Goal: Check status: Check status

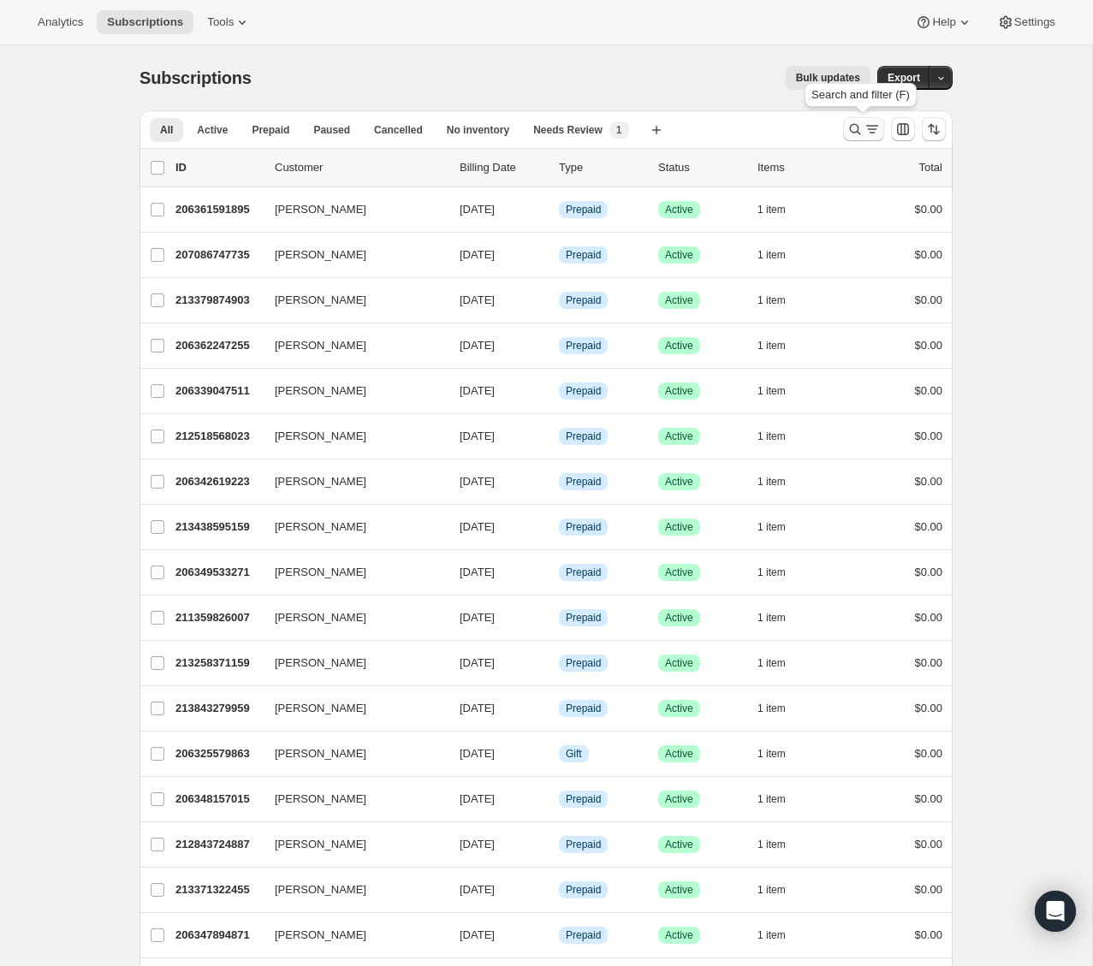
click at [847, 123] on icon "Search and filter results" at bounding box center [854, 129] width 17 height 17
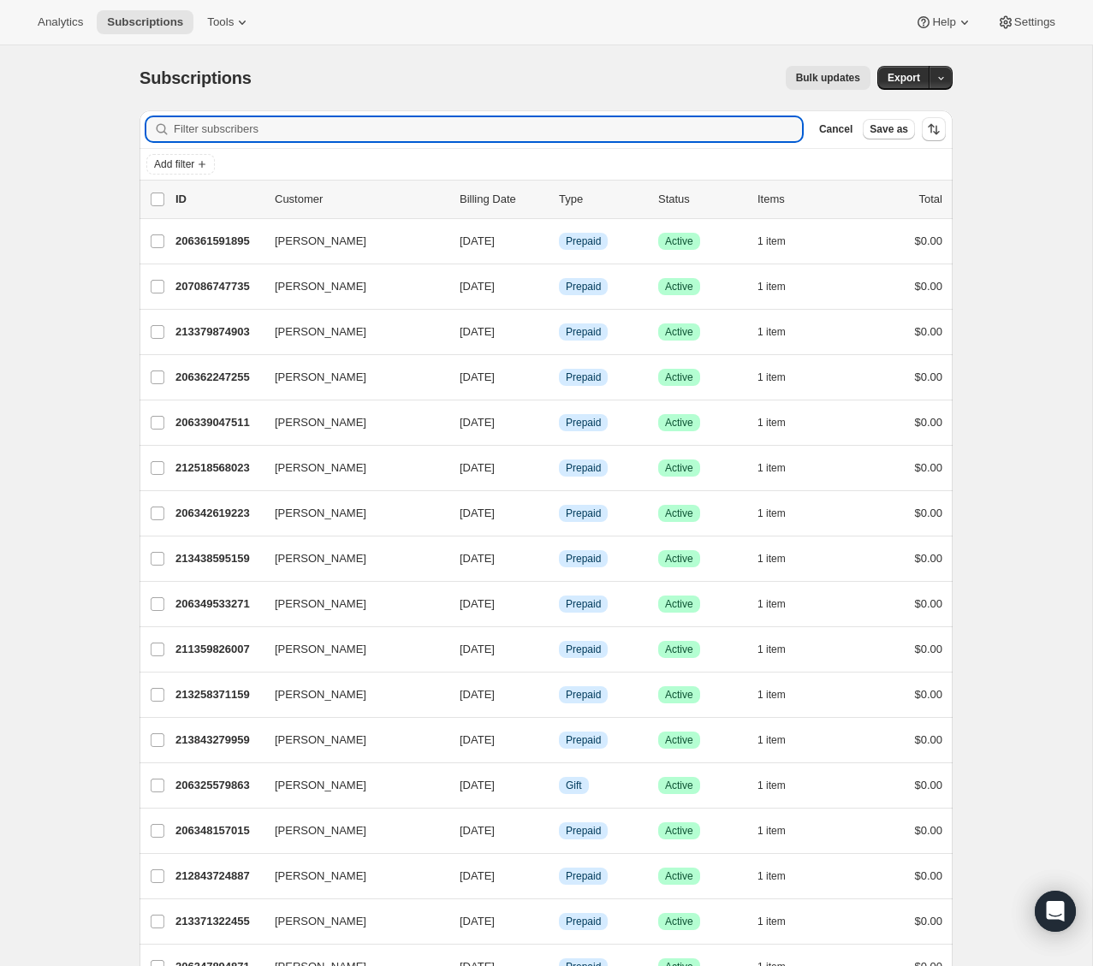
type input "r"
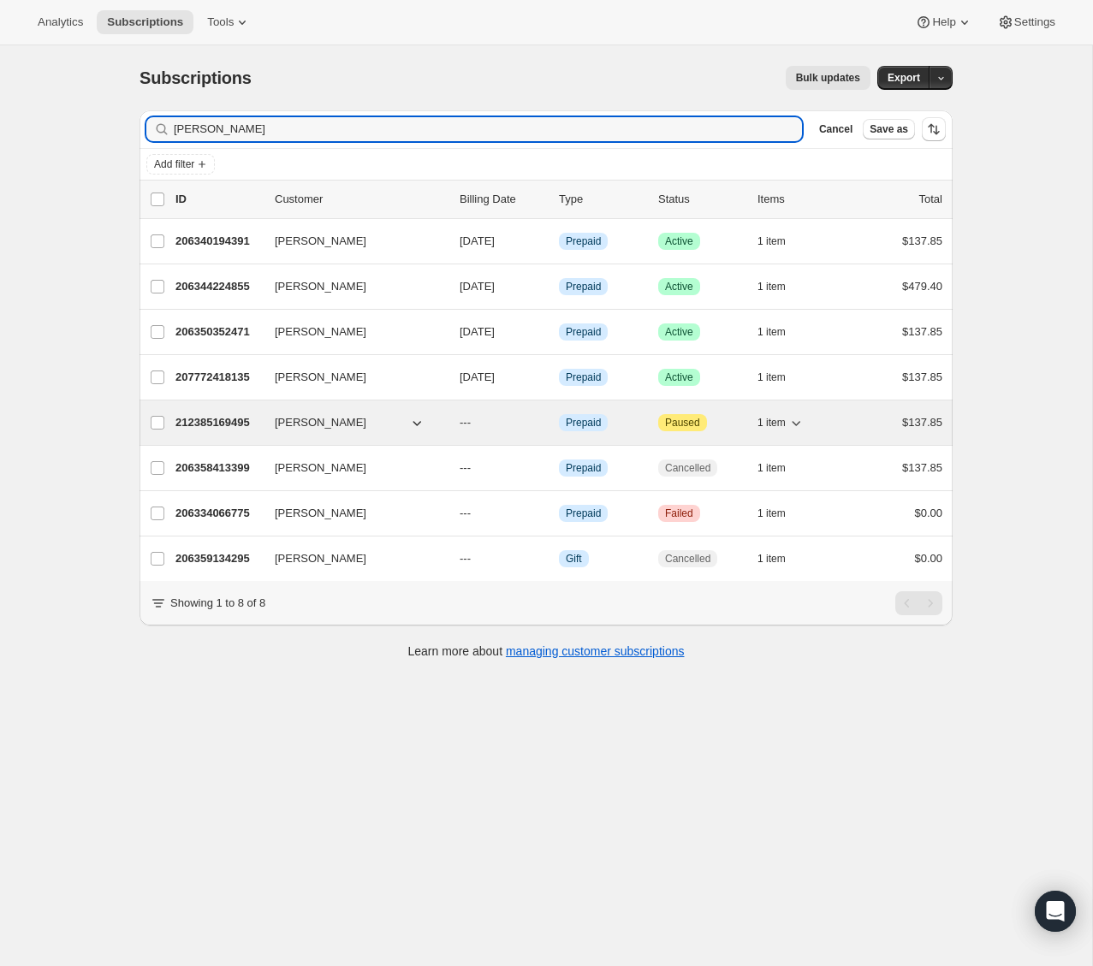
type input "[PERSON_NAME]"
click at [213, 422] on p "212385169495" at bounding box center [218, 422] width 86 height 17
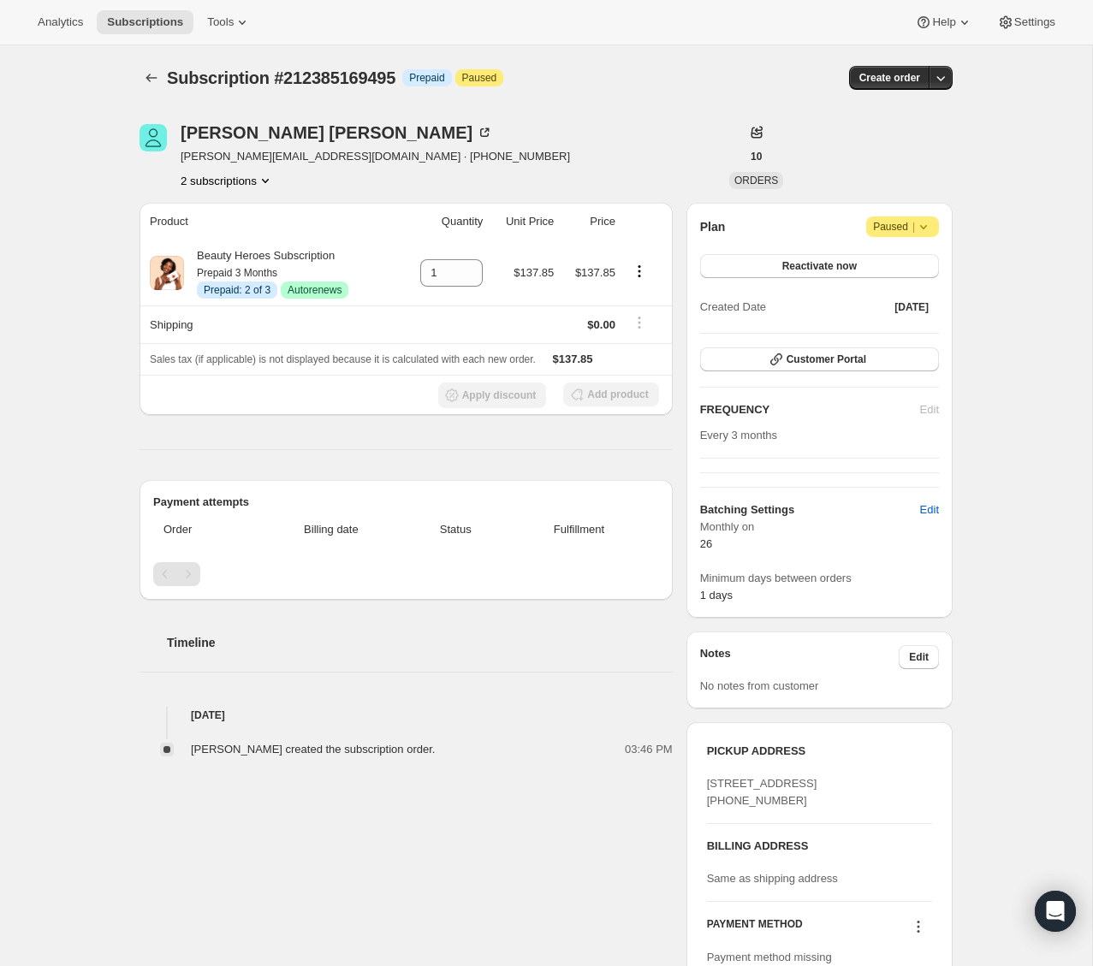
click at [228, 177] on button "2 subscriptions" at bounding box center [227, 180] width 93 height 17
click at [231, 218] on span "206358413399" at bounding box center [200, 212] width 74 height 13
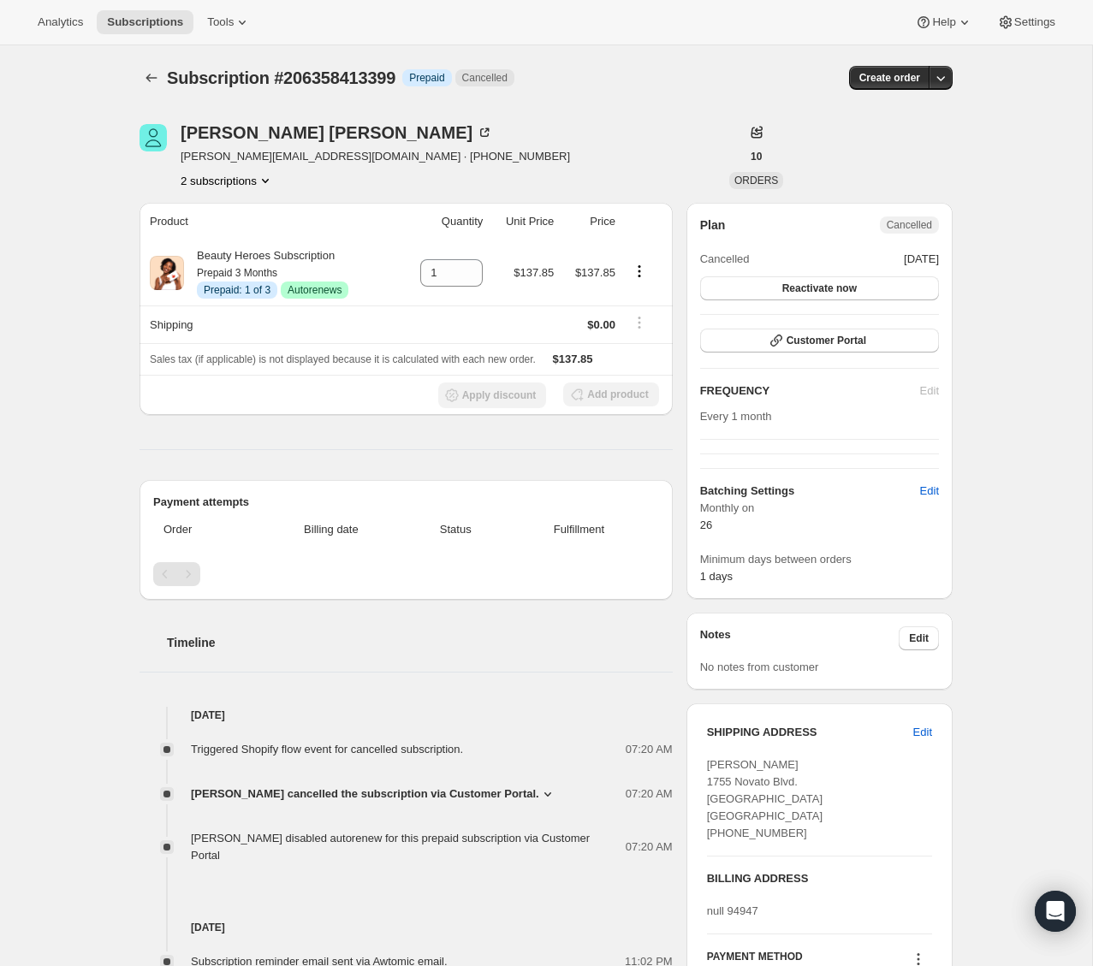
click at [263, 183] on icon "Product actions" at bounding box center [265, 180] width 17 height 17
click at [253, 238] on span "212385169495" at bounding box center [224, 242] width 125 height 17
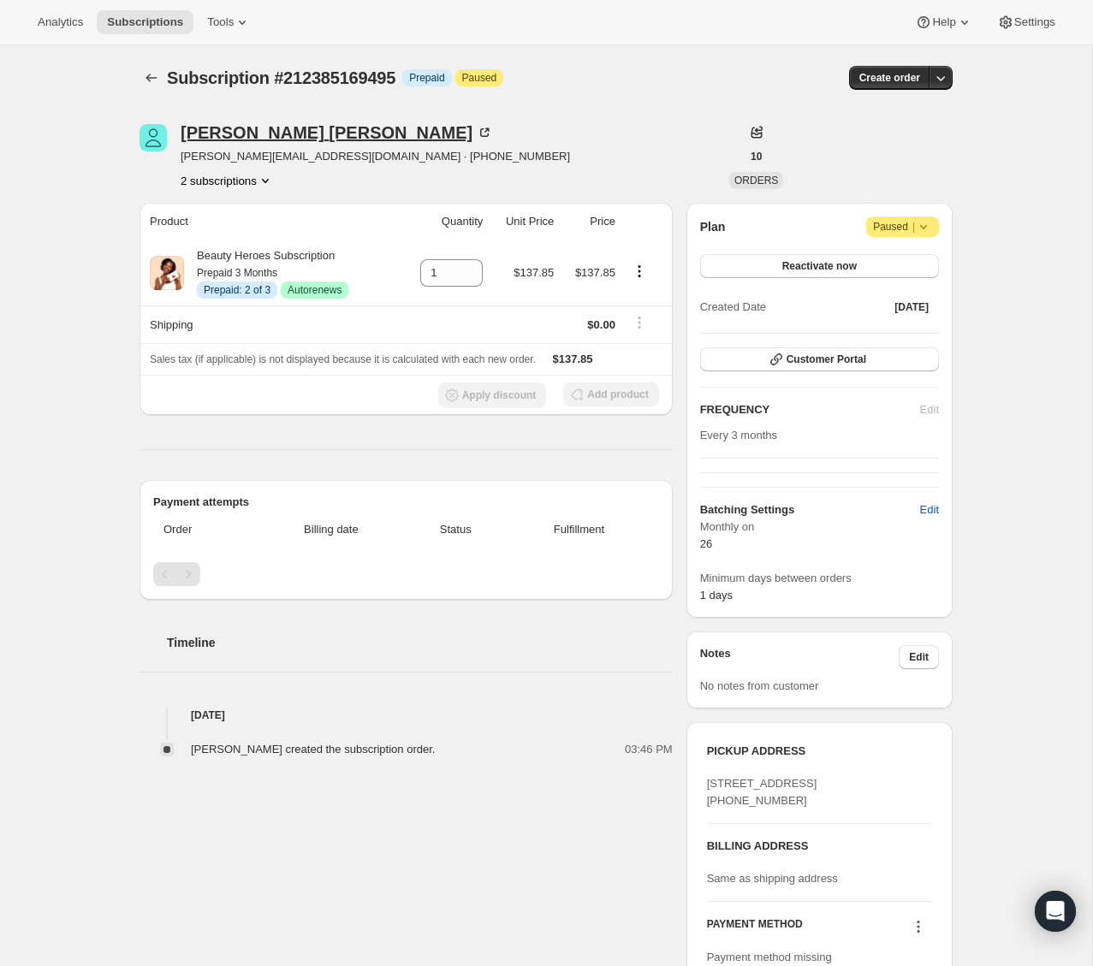
click at [216, 135] on div "[PERSON_NAME]" at bounding box center [337, 132] width 312 height 17
